Goal: Information Seeking & Learning: Find specific fact

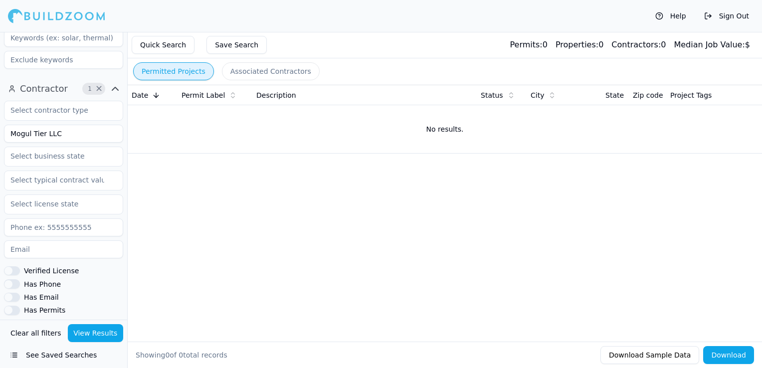
scroll to position [299, 0]
drag, startPoint x: 67, startPoint y: 125, endPoint x: -2, endPoint y: 131, distance: 69.6
click at [0, 131] on html "Help Sign Out Location 1 × [US_STATE] Project Select project recency Contractor…" at bounding box center [381, 184] width 762 height 368
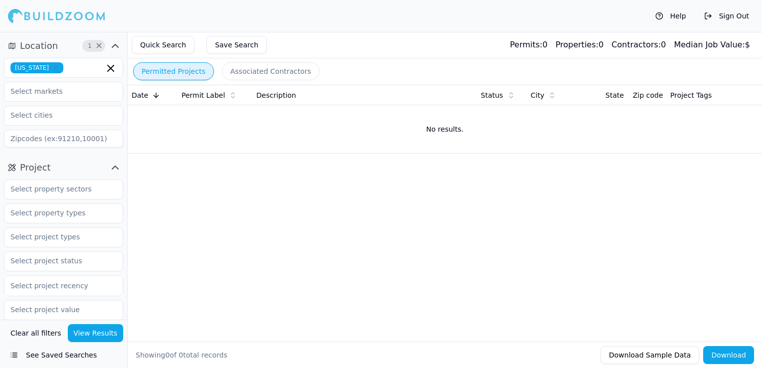
click at [56, 69] on icon "button" at bounding box center [56, 68] width 6 height 6
type input "[PERSON_NAME]"
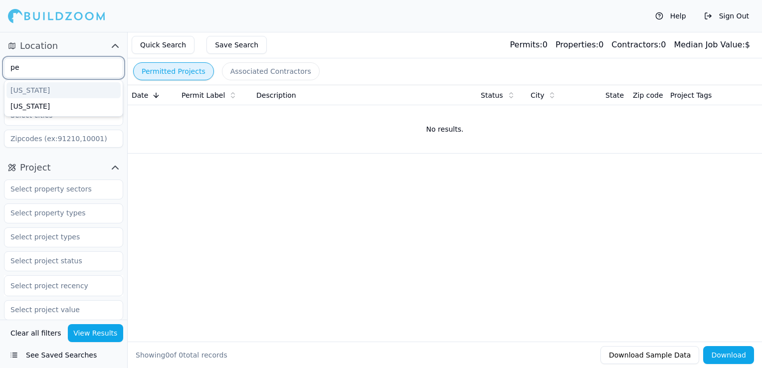
type input "pen"
click at [57, 86] on div "[US_STATE]" at bounding box center [63, 90] width 114 height 16
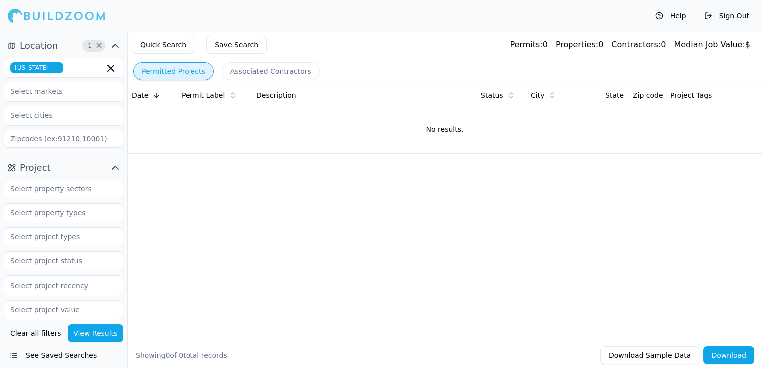
click at [101, 330] on button "View Results" at bounding box center [96, 333] width 56 height 18
click at [55, 67] on icon "button" at bounding box center [56, 68] width 6 height 6
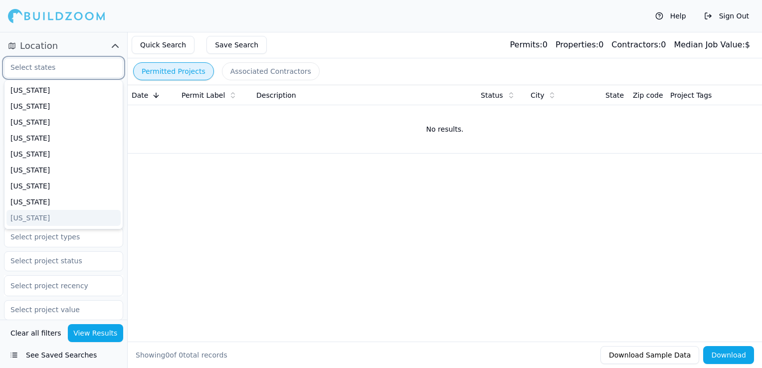
type input "f"
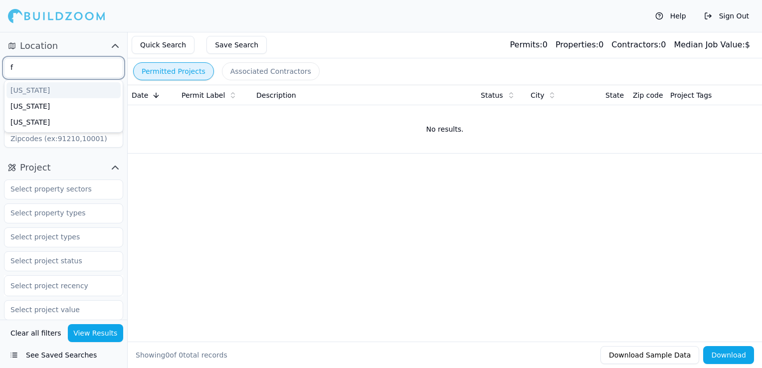
click at [76, 93] on div "[US_STATE]" at bounding box center [63, 90] width 114 height 16
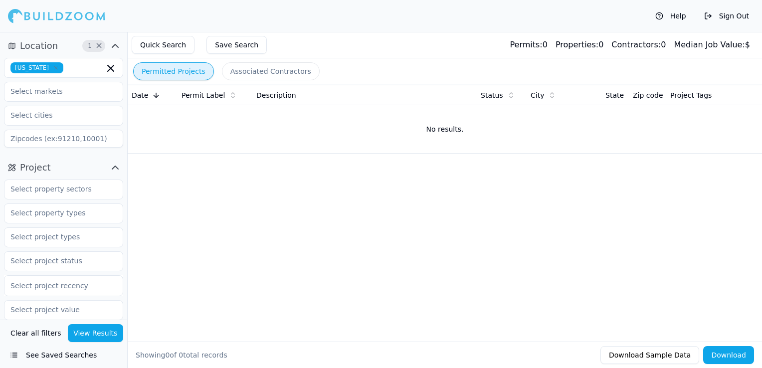
click at [251, 192] on div "Date Permit Label Description Status City State Zip code Project Tags No result…" at bounding box center [445, 197] width 635 height 225
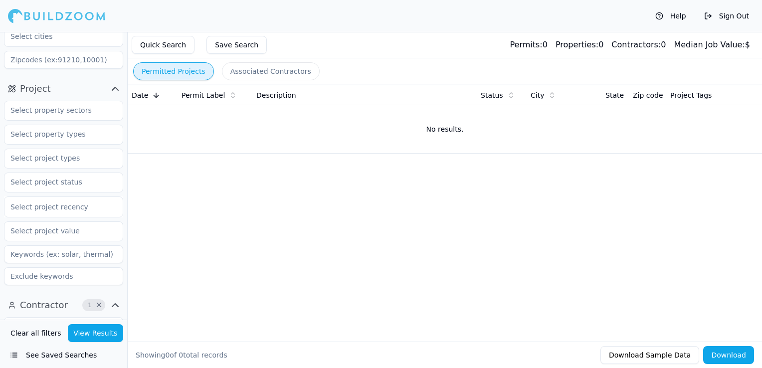
scroll to position [100, 0]
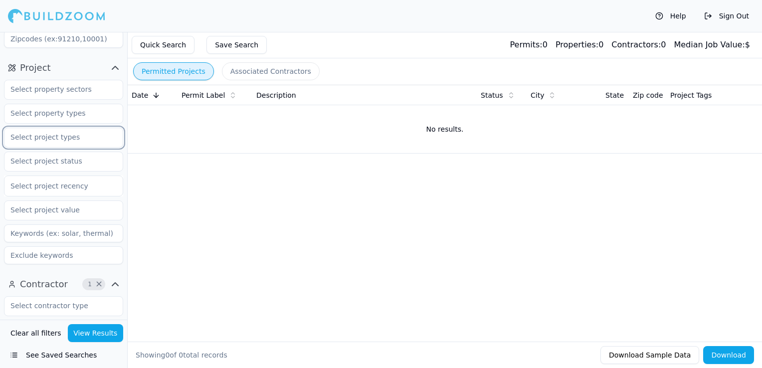
click at [58, 144] on input "text" at bounding box center [57, 137] width 106 height 18
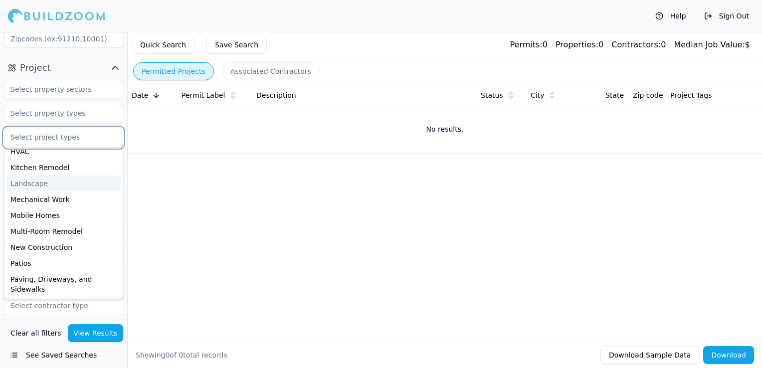
scroll to position [249, 0]
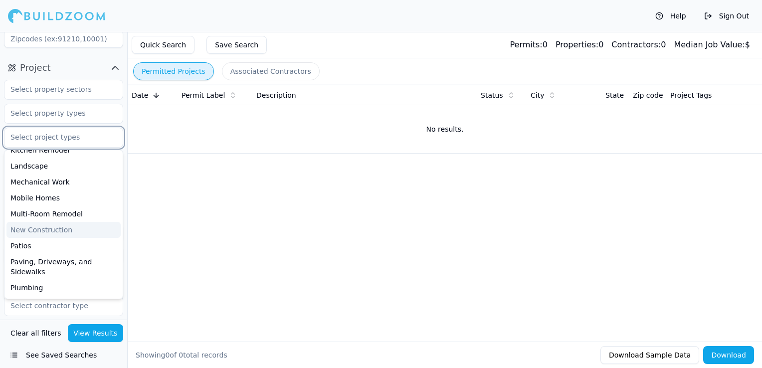
click at [32, 231] on div "New Construction" at bounding box center [63, 230] width 114 height 16
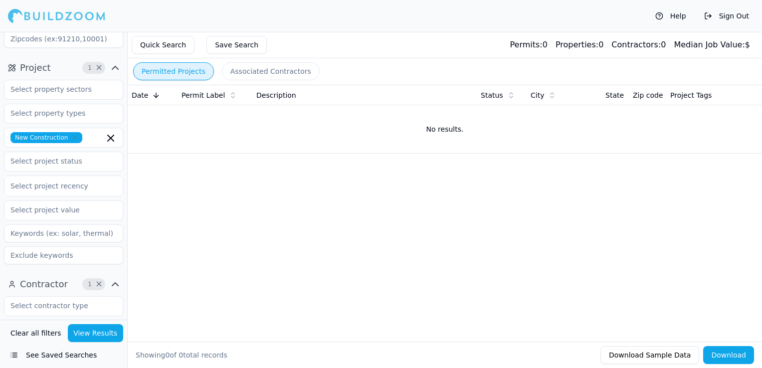
click at [241, 178] on div "Date Permit Label Description Status City State Zip code Project Tags No result…" at bounding box center [445, 197] width 635 height 225
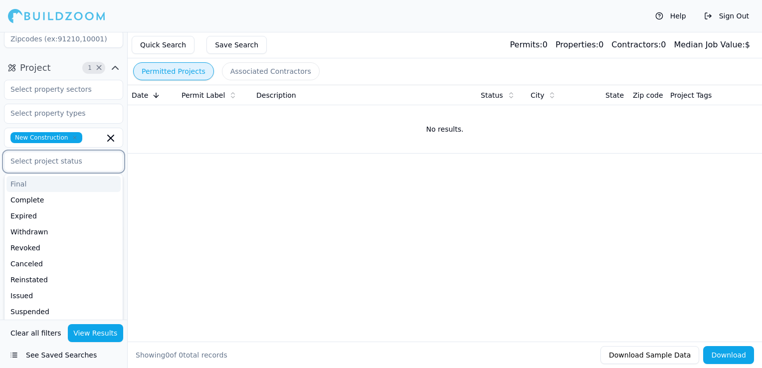
click at [57, 165] on input "text" at bounding box center [57, 161] width 106 height 18
click at [38, 190] on div "Final" at bounding box center [63, 184] width 114 height 16
click at [45, 181] on div "Complete" at bounding box center [63, 184] width 114 height 16
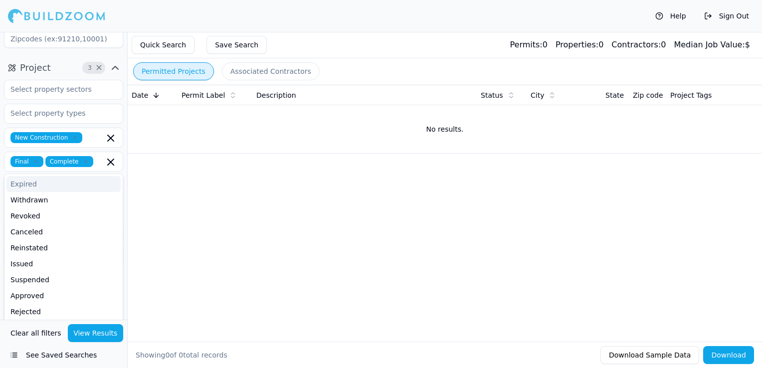
click at [297, 213] on div "Date Permit Label Description Status City State Zip code Project Tags No result…" at bounding box center [445, 197] width 635 height 225
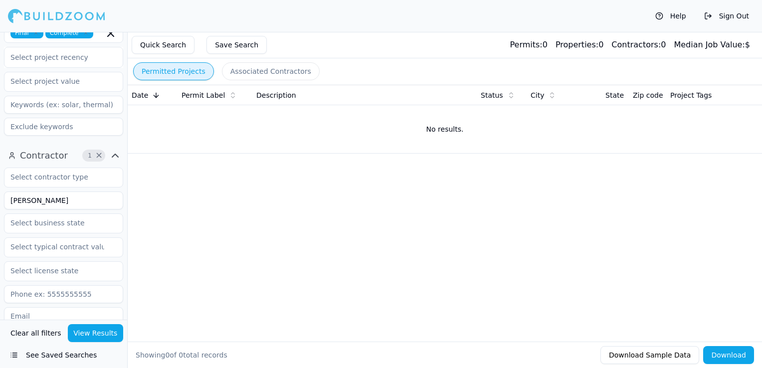
scroll to position [249, 0]
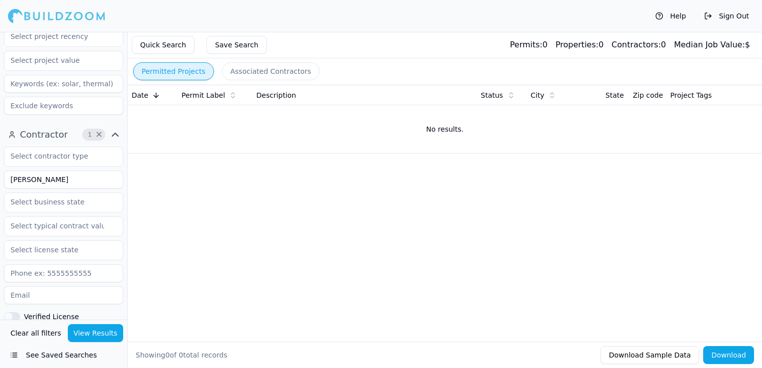
click at [75, 181] on input "[PERSON_NAME]" at bounding box center [63, 180] width 119 height 18
type input "Construgama 77 LLC"
click at [102, 338] on button "View Results" at bounding box center [96, 333] width 56 height 18
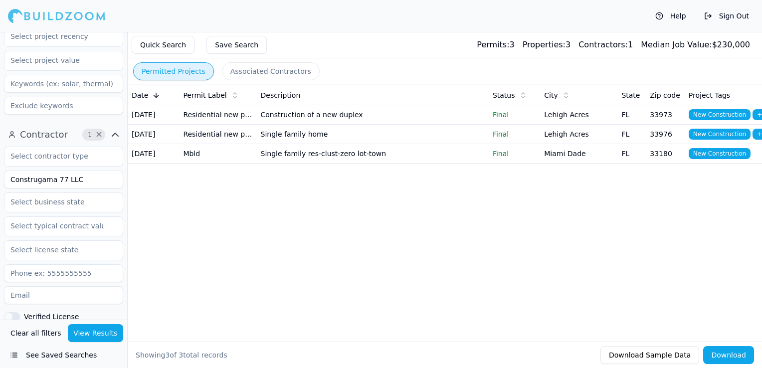
click at [359, 117] on td "Construction of a new duplex" at bounding box center [373, 114] width 232 height 19
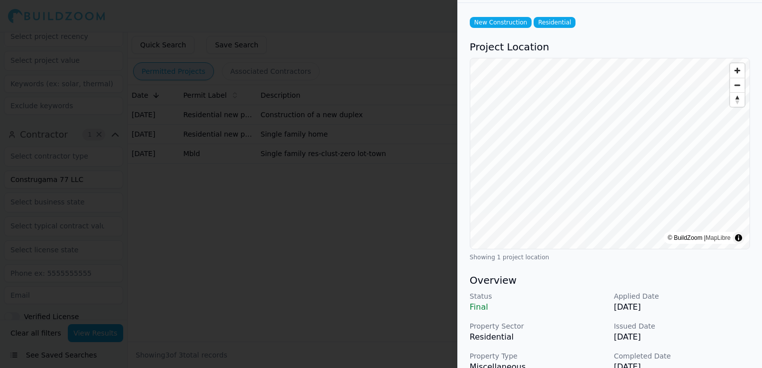
scroll to position [150, 0]
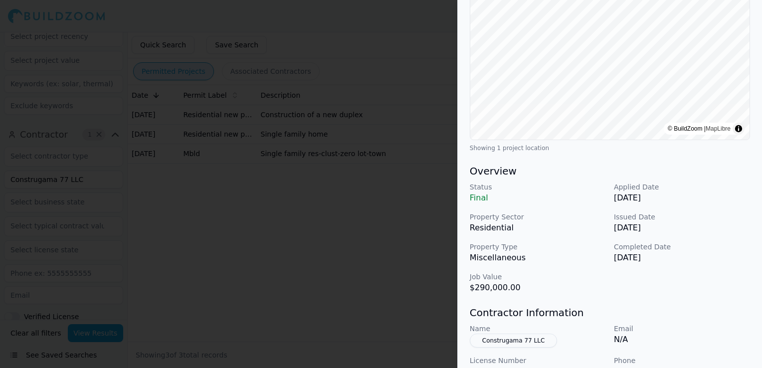
click at [372, 216] on div at bounding box center [381, 184] width 762 height 368
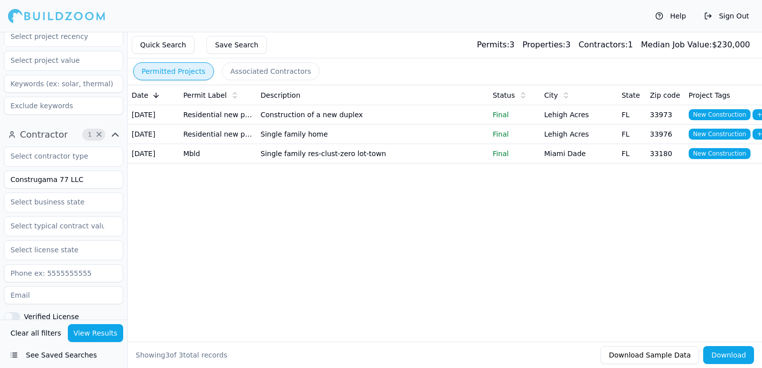
click at [334, 141] on td "Single family home" at bounding box center [373, 134] width 232 height 19
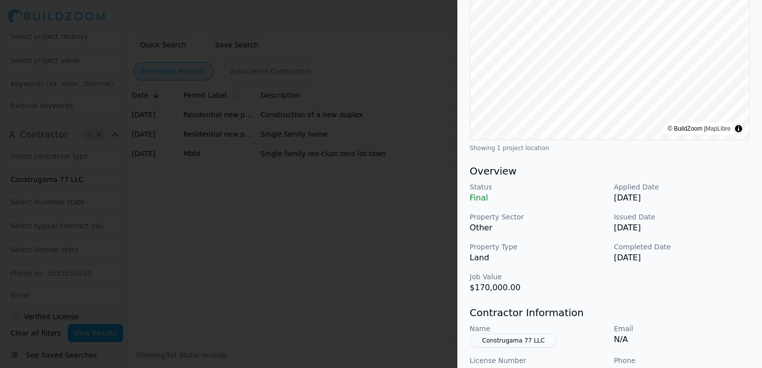
click at [375, 231] on div at bounding box center [381, 184] width 762 height 368
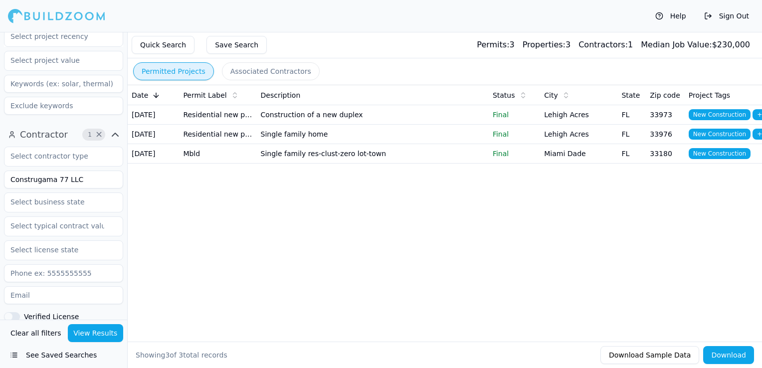
click at [422, 144] on td "Single family home" at bounding box center [373, 134] width 232 height 19
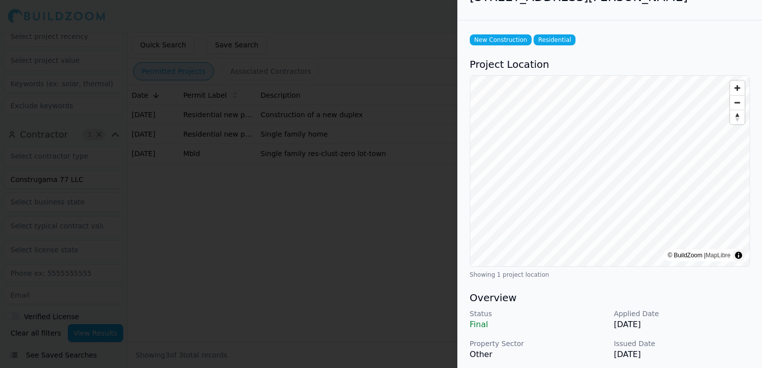
scroll to position [0, 0]
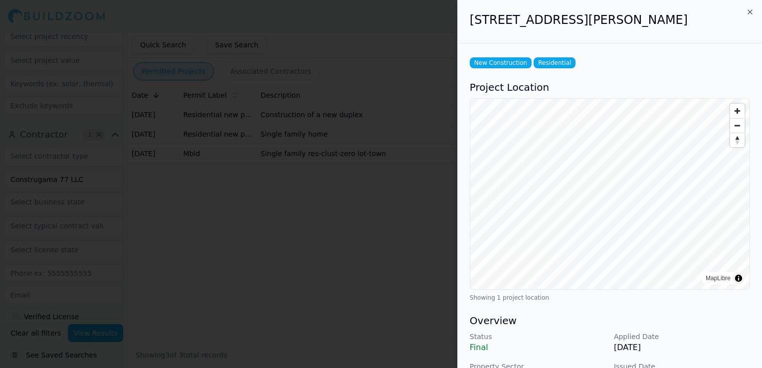
click at [294, 113] on div at bounding box center [381, 184] width 762 height 368
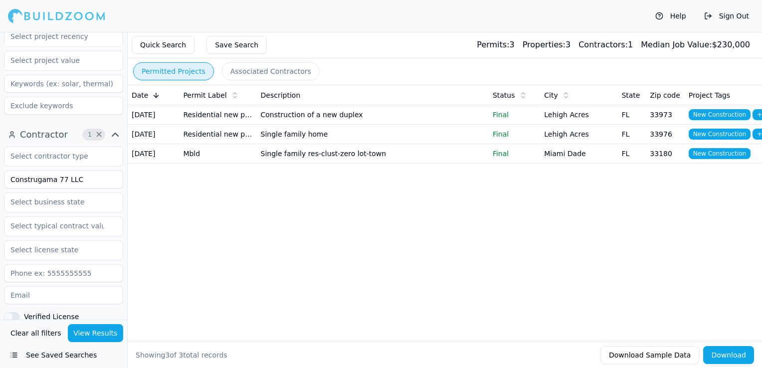
click at [291, 123] on td "Construction of a new duplex" at bounding box center [373, 114] width 232 height 19
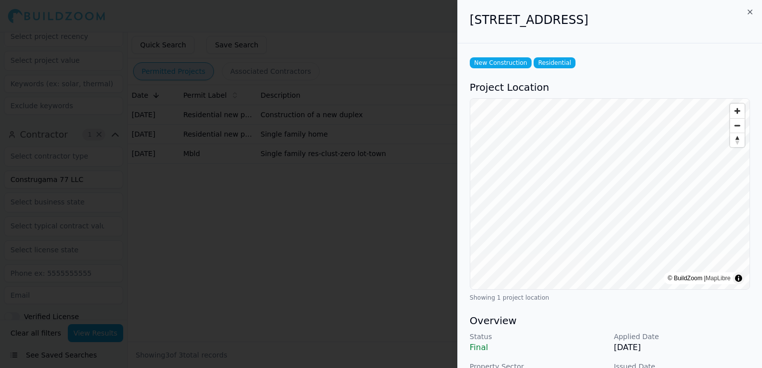
click at [351, 235] on div at bounding box center [381, 184] width 762 height 368
